Goal: Information Seeking & Learning: Learn about a topic

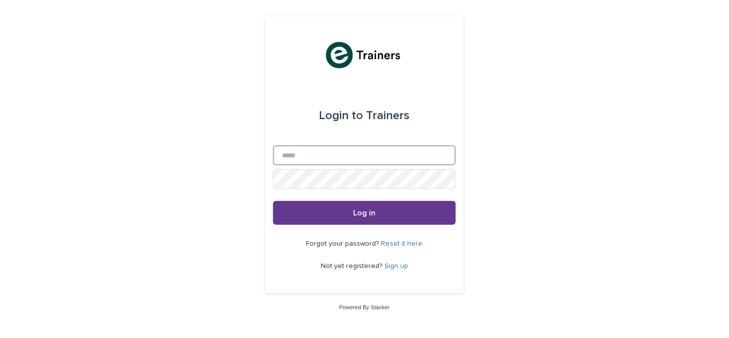
type input "**********"
click at [363, 212] on span "Log in" at bounding box center [364, 213] width 22 height 8
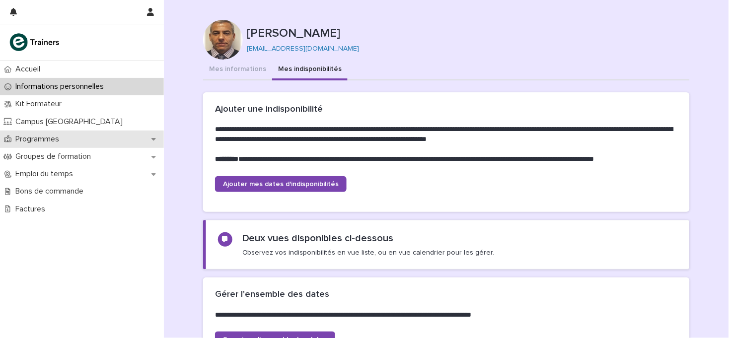
click at [45, 137] on p "Programmes" at bounding box center [39, 139] width 56 height 9
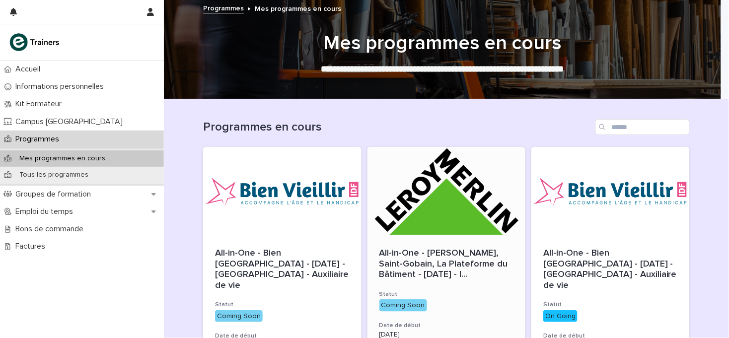
click at [452, 201] on div at bounding box center [446, 191] width 158 height 89
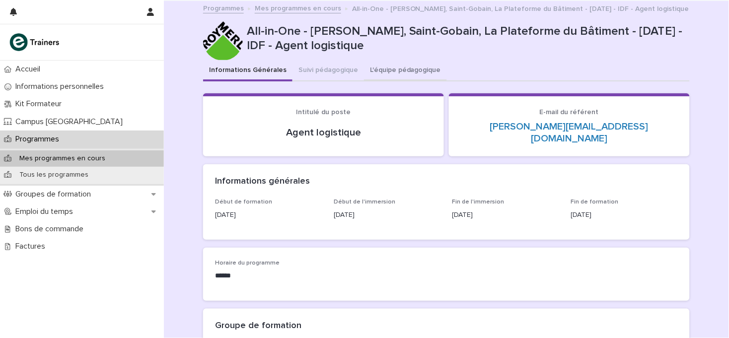
click at [395, 68] on button "L'équipe pédagogique" at bounding box center [405, 71] width 83 height 21
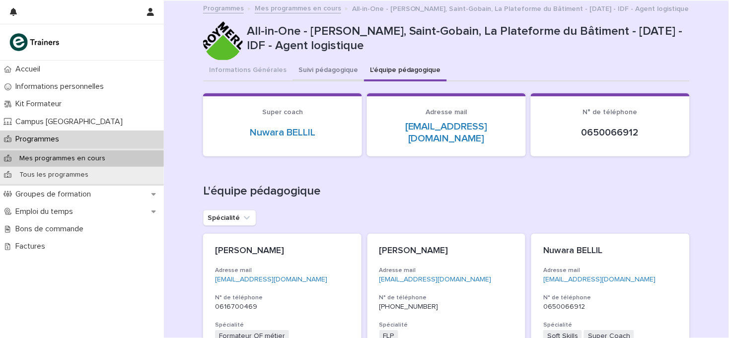
click at [315, 71] on button "Suivi pédagogique" at bounding box center [327, 71] width 71 height 21
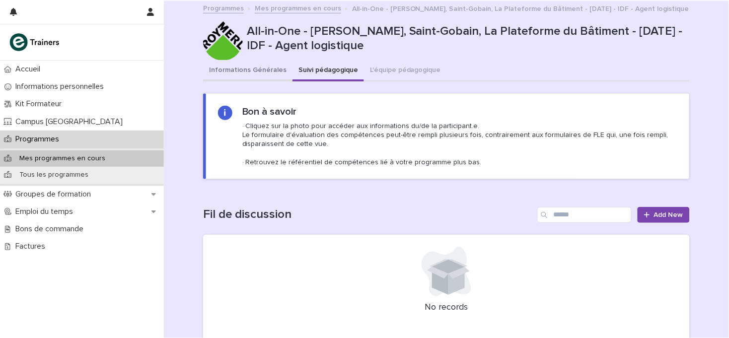
click at [251, 66] on button "Informations Générales" at bounding box center [247, 71] width 89 height 21
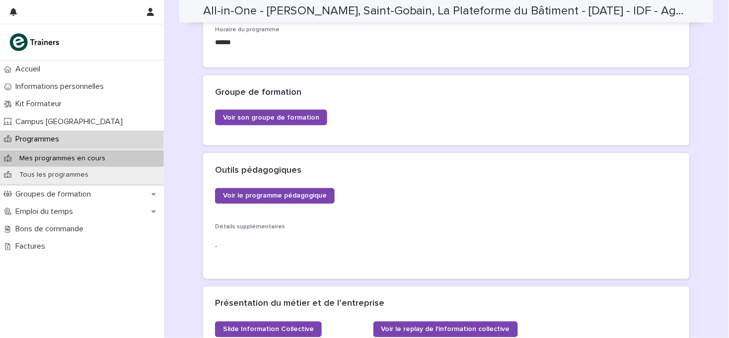
scroll to position [230, 0]
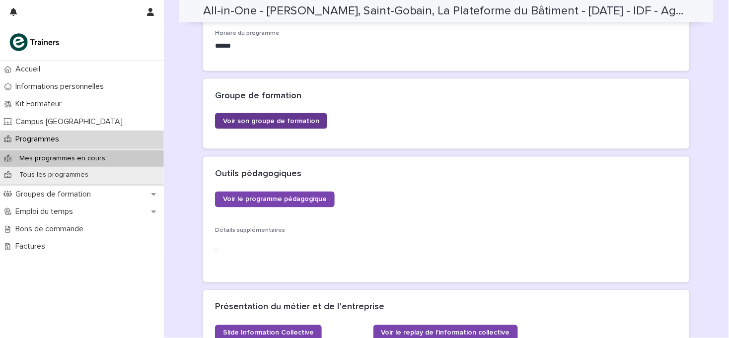
click at [256, 118] on span "Voir son groupe de formation" at bounding box center [271, 121] width 96 height 7
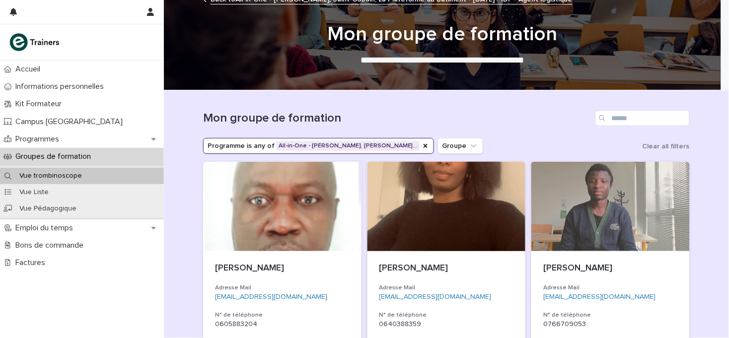
scroll to position [11, 0]
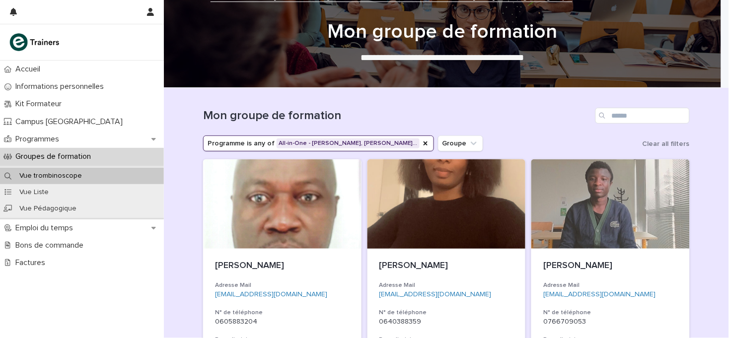
drag, startPoint x: 716, startPoint y: 81, endPoint x: 716, endPoint y: 87, distance: 6.0
click at [716, 87] on div at bounding box center [442, 37] width 557 height 99
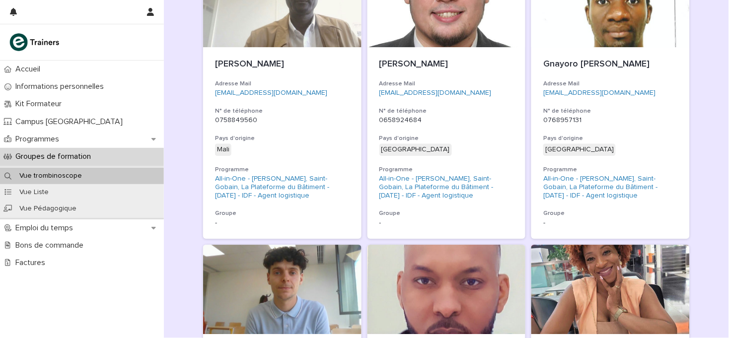
scroll to position [504, 0]
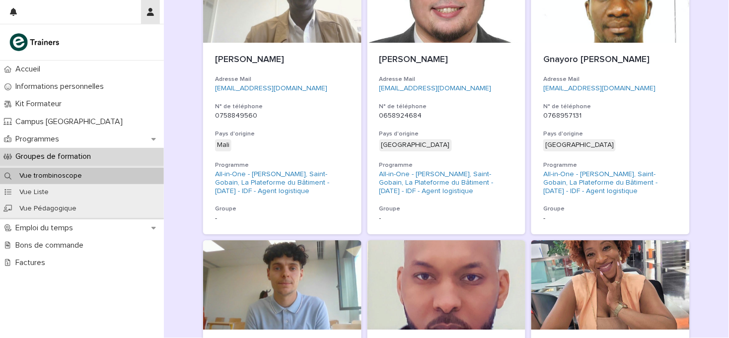
click at [150, 8] on icon "button" at bounding box center [150, 12] width 7 height 8
click at [105, 41] on p "Log Out" at bounding box center [121, 42] width 63 height 17
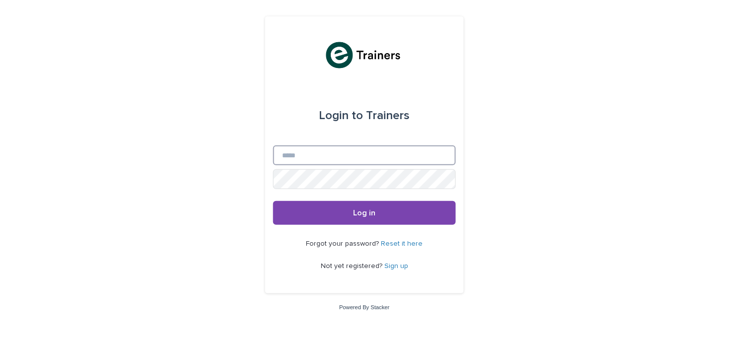
type input "**********"
